Goal: Information Seeking & Learning: Learn about a topic

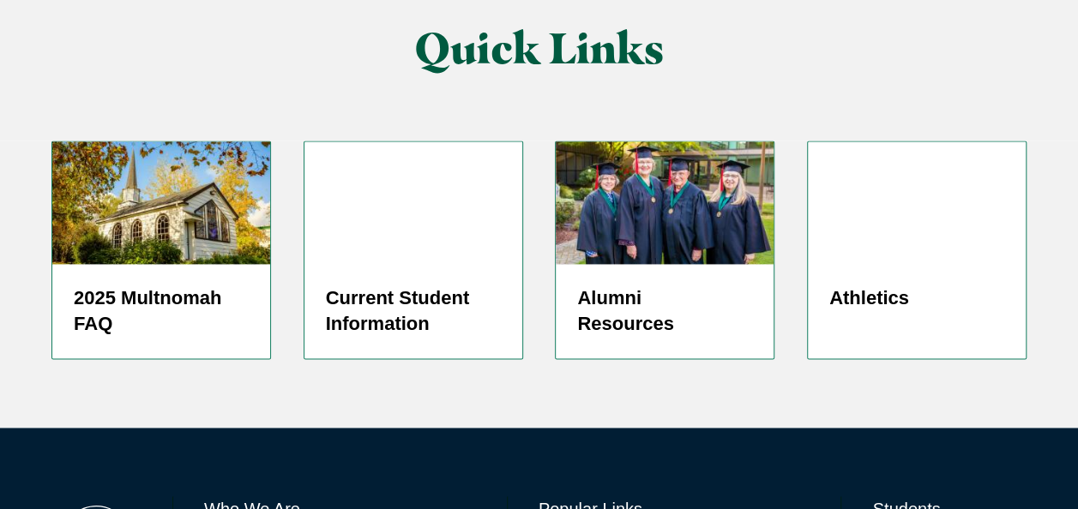
scroll to position [4376, 0]
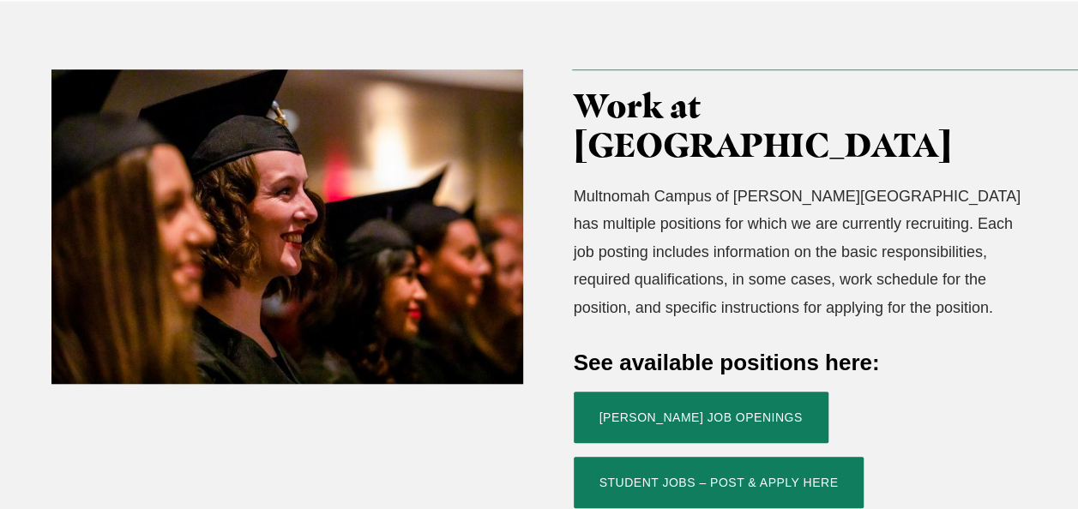
scroll to position [548, 0]
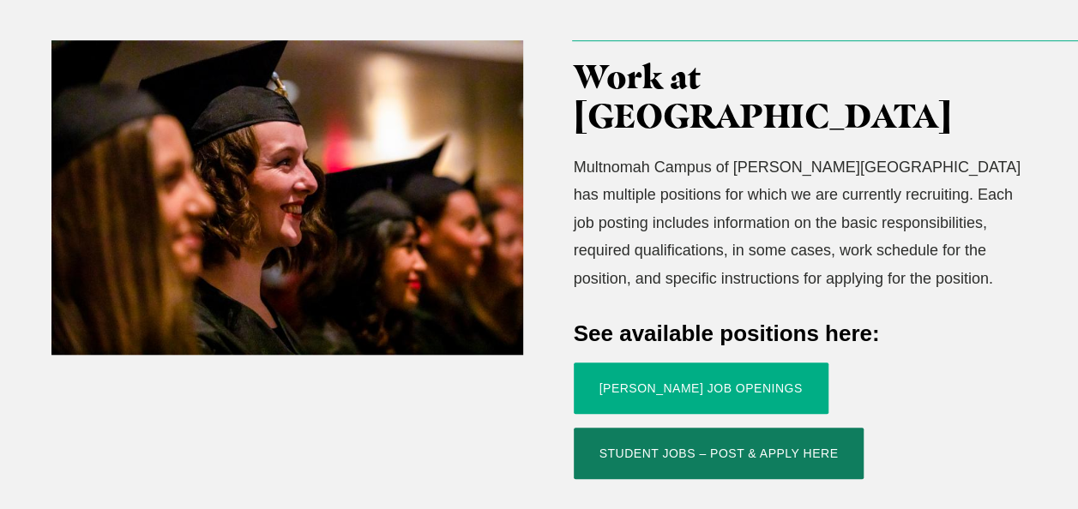
click at [711, 363] on link "Jessup Job Openings" at bounding box center [701, 388] width 255 height 51
